Goal: Task Accomplishment & Management: Manage account settings

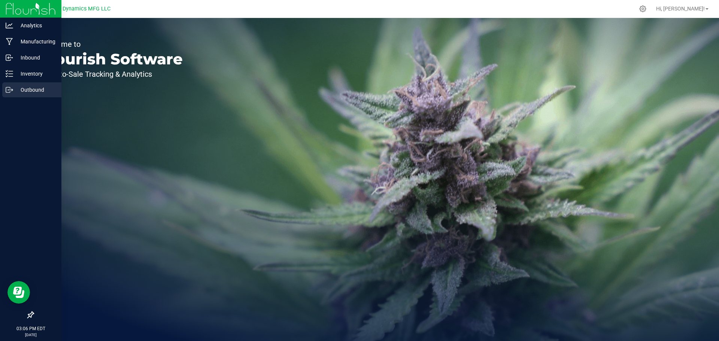
click at [33, 89] on p "Outbound" at bounding box center [35, 89] width 45 height 9
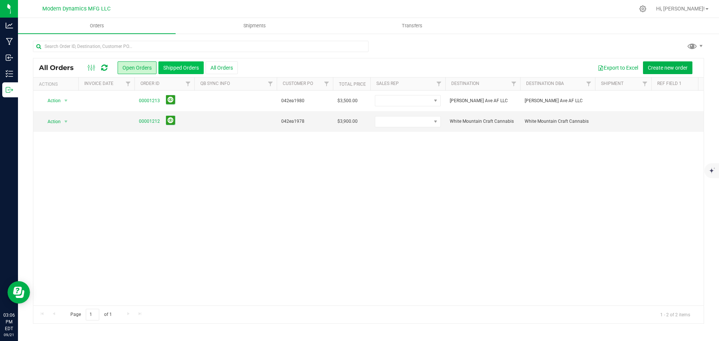
click at [175, 68] on button "Shipped Orders" at bounding box center [180, 67] width 45 height 13
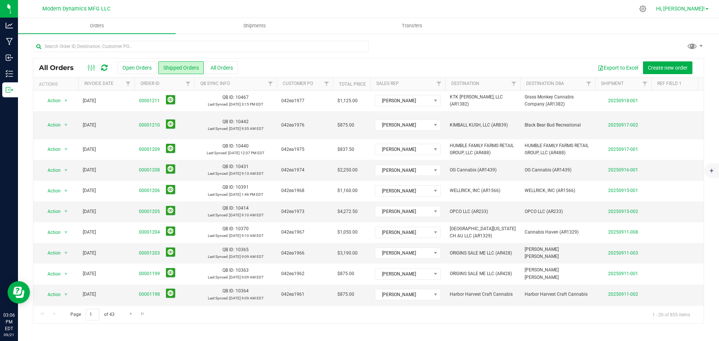
click at [701, 10] on span "Hi, [PERSON_NAME]!" at bounding box center [680, 9] width 49 height 6
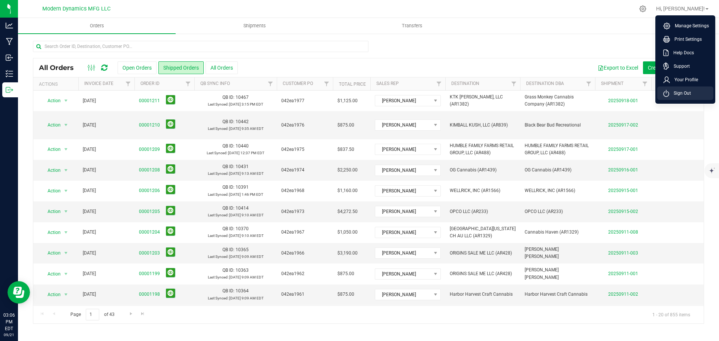
click at [688, 94] on span "Sign Out" at bounding box center [681, 93] width 22 height 7
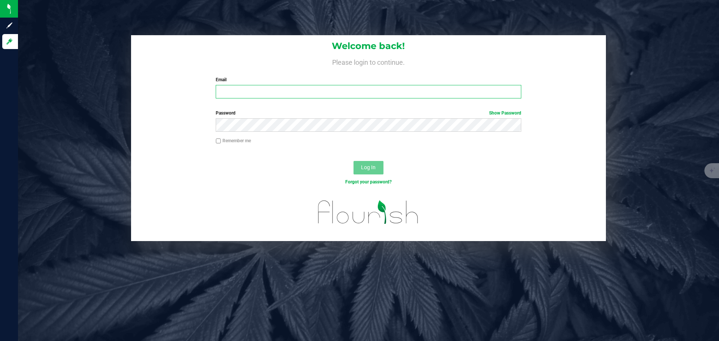
type input "[PERSON_NAME][EMAIL_ADDRESS][DOMAIN_NAME]"
click at [229, 97] on input "[PERSON_NAME][EMAIL_ADDRESS][DOMAIN_NAME]" at bounding box center [368, 91] width 305 height 13
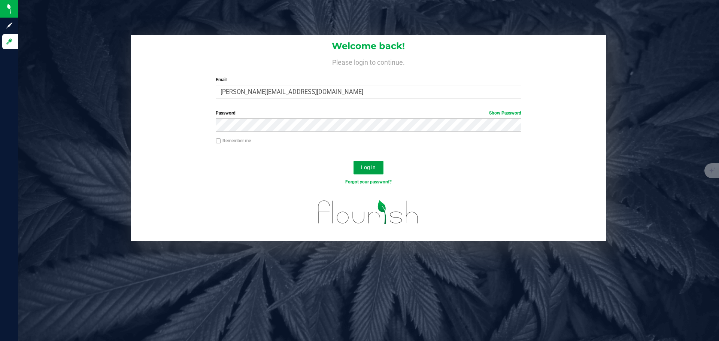
click at [375, 169] on span "Log In" at bounding box center [368, 167] width 15 height 6
